Goal: Task Accomplishment & Management: Use online tool/utility

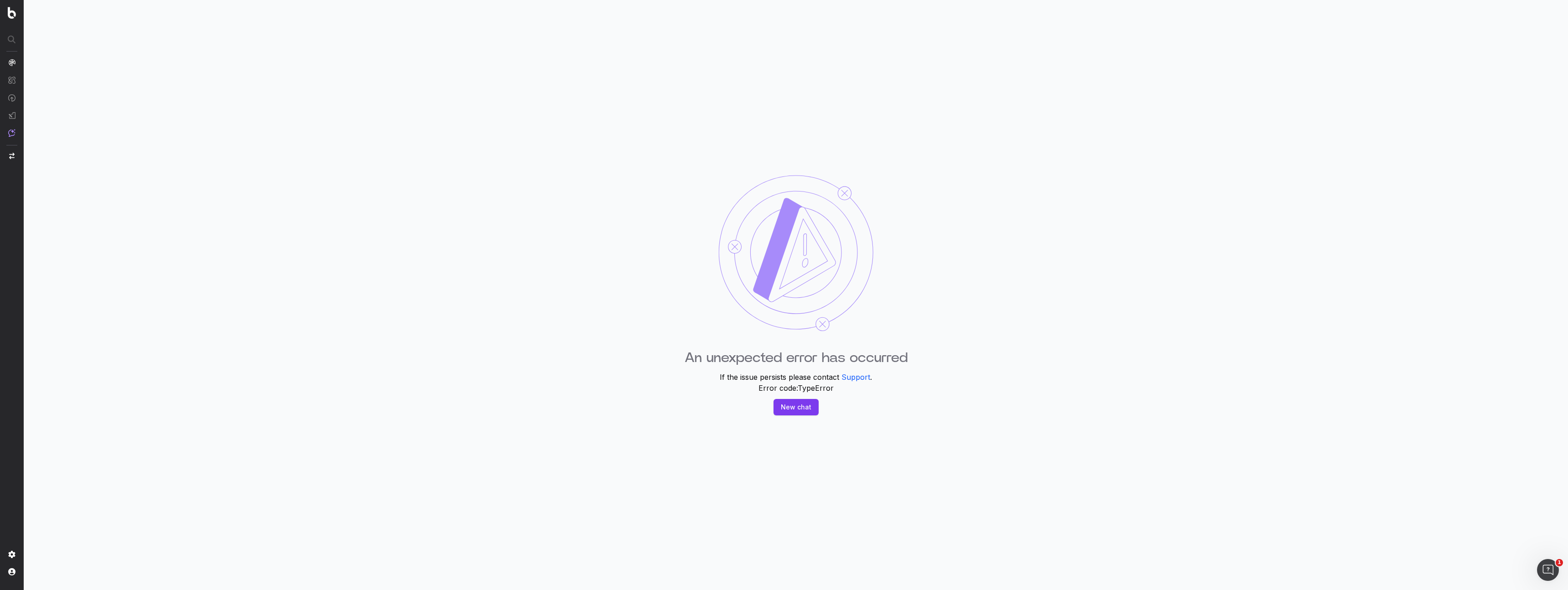
click at [802, 404] on button "New chat" at bounding box center [796, 407] width 45 height 16
click at [806, 413] on button "New chat" at bounding box center [796, 407] width 45 height 16
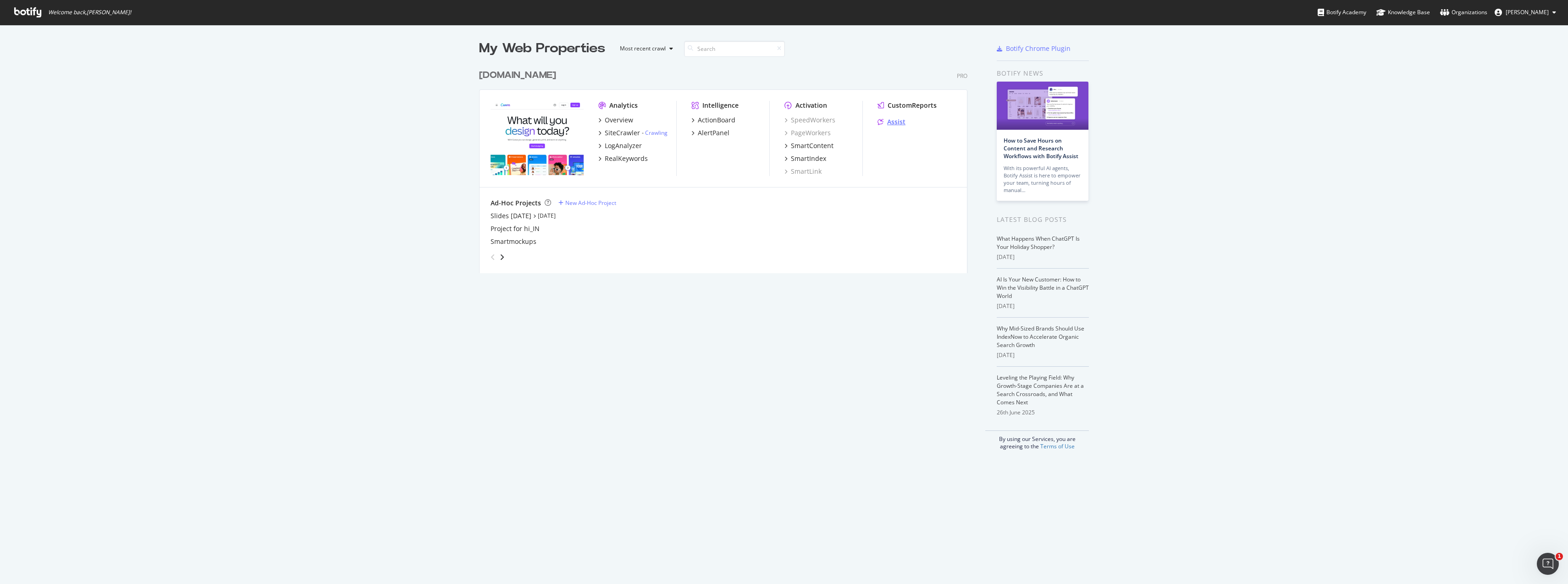
click at [895, 125] on div "Assist" at bounding box center [896, 122] width 18 height 9
